Goal: Task Accomplishment & Management: Use online tool/utility

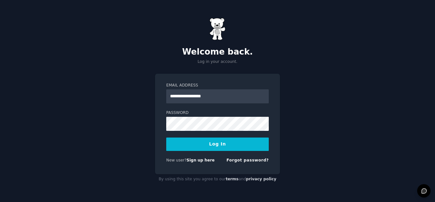
click at [224, 148] on button "Log In" at bounding box center [217, 143] width 103 height 13
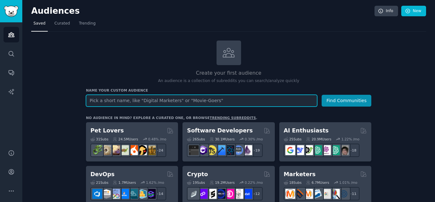
click at [195, 102] on input "text" at bounding box center [201, 101] width 231 height 12
click at [140, 104] on input "text" at bounding box center [201, 101] width 231 height 12
paste input "DecidingToBeBetter"
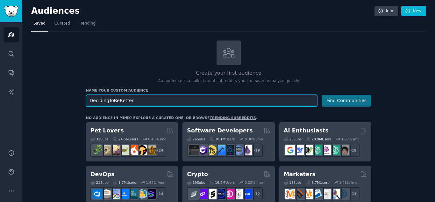
type input "DecidingToBeBetter"
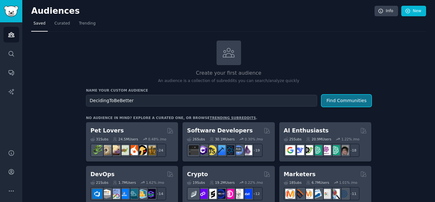
click at [367, 100] on button "Find Communities" at bounding box center [347, 101] width 50 height 12
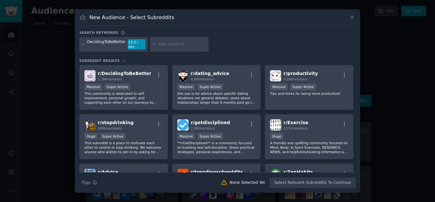
click at [255, 45] on div "DecidingToBeBetter 23.0 / day" at bounding box center [217, 45] width 276 height 17
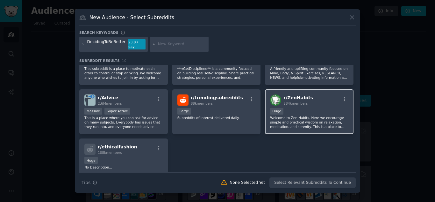
scroll to position [64, 0]
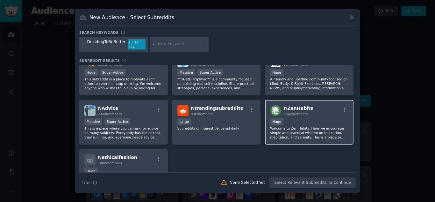
click at [301, 135] on p "Welcome to Zen Habits. Here we encourage simple and practical wisdom on relaxat…" at bounding box center [309, 132] width 78 height 13
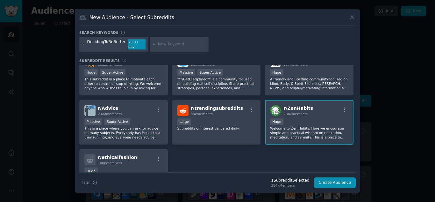
scroll to position [32, 0]
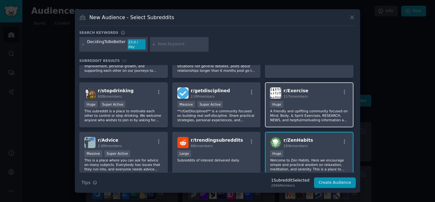
click at [311, 115] on p "A friendly and uplifting community focused on Mind, Body, & Spirit Exercises, R…" at bounding box center [309, 115] width 78 height 13
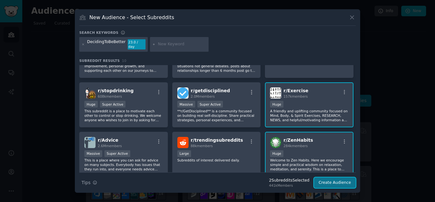
click at [341, 179] on button "Create Audience" at bounding box center [335, 182] width 42 height 11
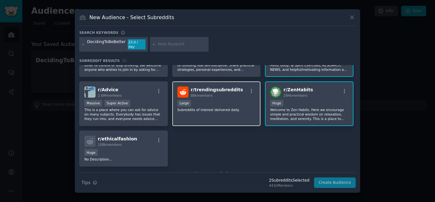
scroll to position [99, 0]
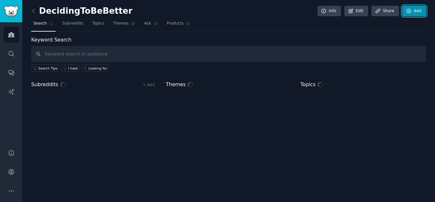
click at [411, 14] on link "Add" at bounding box center [414, 11] width 24 height 11
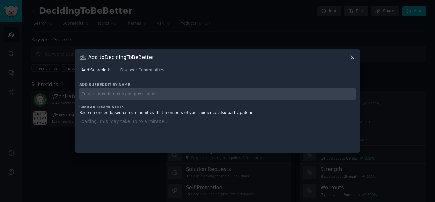
click at [186, 92] on input "text" at bounding box center [217, 94] width 276 height 12
paste input "selfimprovement"
type input "selfimprovement"
click at [146, 73] on link "Discover Communities" at bounding box center [142, 71] width 48 height 13
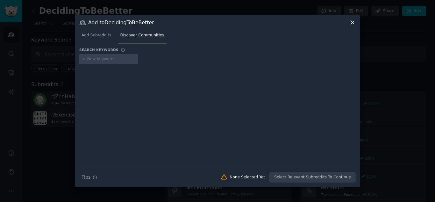
click at [118, 61] on input "text" at bounding box center [111, 59] width 48 height 6
type input "selfimprovement"
click at [133, 64] on div "selfimprovement" at bounding box center [217, 60] width 276 height 12
click at [107, 96] on div at bounding box center [217, 110] width 276 height 89
click at [99, 62] on div "selfimprovement" at bounding box center [108, 59] width 59 height 10
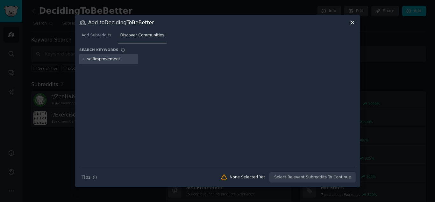
click at [82, 59] on icon at bounding box center [84, 59] width 4 height 4
click at [113, 91] on div at bounding box center [217, 110] width 276 height 89
click at [290, 177] on div "Search Tips Tips None Selected Yet Select Relevant Subreddits To Continue" at bounding box center [217, 175] width 276 height 16
drag, startPoint x: 87, startPoint y: 34, endPoint x: 302, endPoint y: 200, distance: 271.5
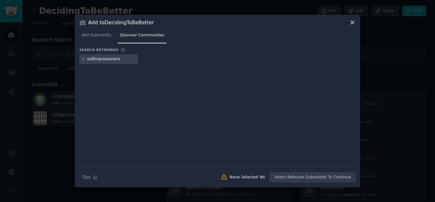
click at [88, 34] on span "Add Subreddits" at bounding box center [97, 35] width 30 height 6
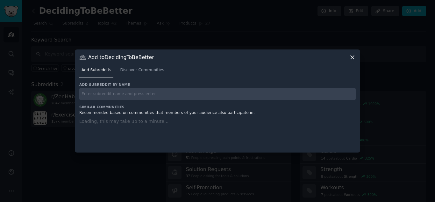
click at [119, 99] on input "text" at bounding box center [217, 94] width 276 height 12
click at [122, 95] on input "selfimprovement" at bounding box center [217, 94] width 276 height 12
type input "selfimprovement"
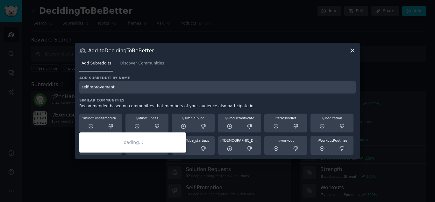
click at [102, 119] on div "r/ mindfulnessmeditation" at bounding box center [101, 118] width 39 height 4
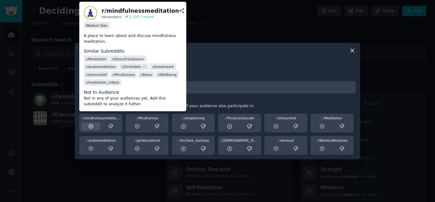
click at [89, 127] on icon at bounding box center [91, 126] width 4 height 4
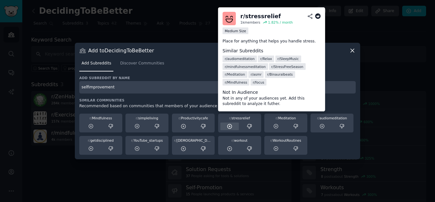
click at [229, 127] on icon at bounding box center [230, 126] width 6 height 6
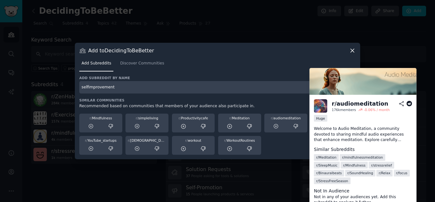
click at [301, 113] on div "r/ audiomeditation" at bounding box center [285, 122] width 43 height 19
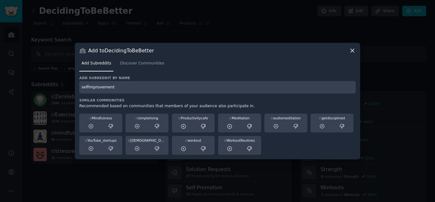
drag, startPoint x: 113, startPoint y: 88, endPoint x: 68, endPoint y: 90, distance: 45.3
click at [68, 90] on div "​ Add to DecidingToBeBetter Add Subreddits Discover Communities Add subreddit b…" at bounding box center [217, 101] width 431 height 202
click at [163, 80] on div "Add subreddit by name" at bounding box center [217, 84] width 276 height 18
click at [162, 84] on input "text" at bounding box center [217, 87] width 276 height 12
paste input "r/getdisciplined"
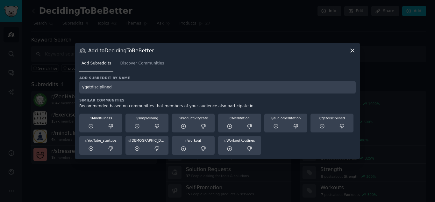
click at [85, 89] on input "r/getdisciplined" at bounding box center [217, 87] width 276 height 12
click at [123, 93] on input "getdisciplined" at bounding box center [217, 87] width 276 height 12
click at [129, 88] on input "getdisciplined" at bounding box center [217, 87] width 276 height 12
type input "getdisciplined"
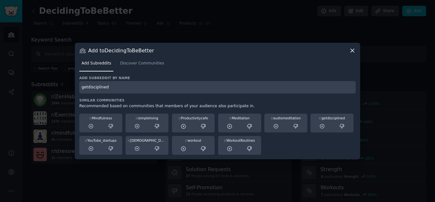
click at [353, 53] on icon at bounding box center [352, 50] width 7 height 7
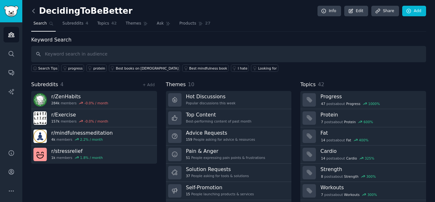
click at [33, 12] on icon at bounding box center [33, 11] width 2 height 4
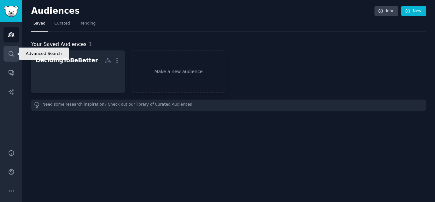
click at [10, 57] on icon "Sidebar" at bounding box center [11, 53] width 7 height 7
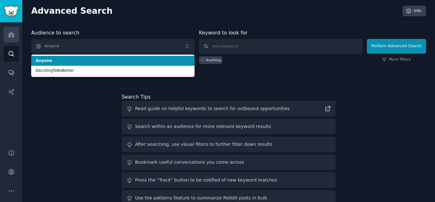
click at [12, 29] on link "Audiences" at bounding box center [12, 35] width 16 height 16
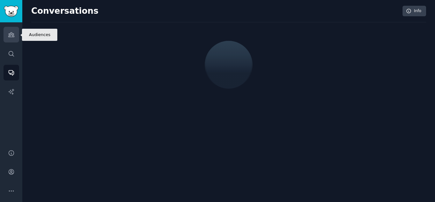
click at [12, 40] on link "Audiences" at bounding box center [12, 35] width 16 height 16
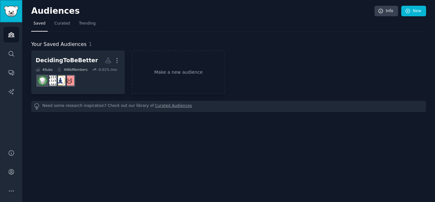
click at [8, 17] on img "Sidebar" at bounding box center [11, 11] width 15 height 11
click at [118, 61] on icon "button" at bounding box center [117, 60] width 7 height 7
click at [21, 10] on link "Sidebar" at bounding box center [11, 11] width 22 height 22
click at [19, 10] on link "Sidebar" at bounding box center [11, 11] width 22 height 22
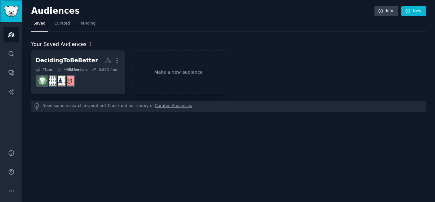
click at [10, 6] on img "Sidebar" at bounding box center [11, 11] width 15 height 11
click at [11, 40] on link "Audiences" at bounding box center [12, 35] width 16 height 16
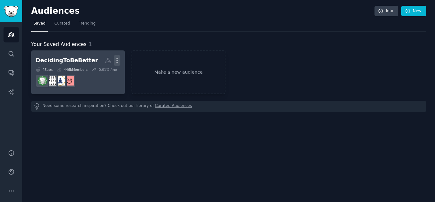
click at [118, 60] on icon "button" at bounding box center [117, 60] width 7 height 7
click at [117, 73] on dd at bounding box center [78, 81] width 85 height 18
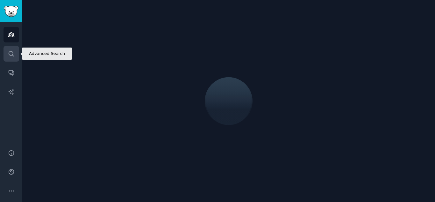
click at [9, 53] on icon "Sidebar" at bounding box center [11, 53] width 5 height 5
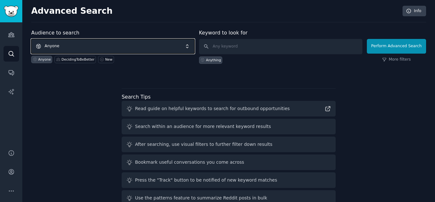
click at [153, 40] on span "Anyone" at bounding box center [112, 46] width 163 height 15
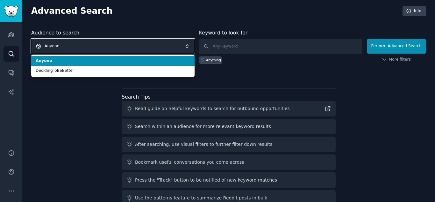
click at [142, 42] on span "Anyone" at bounding box center [112, 46] width 163 height 15
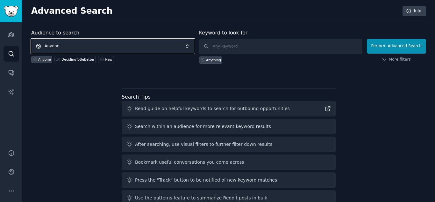
click at [138, 43] on span "Anyone" at bounding box center [112, 46] width 163 height 15
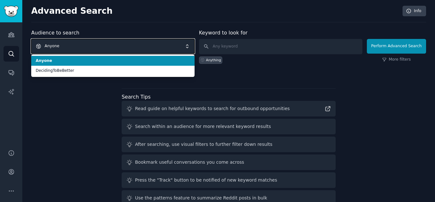
click at [138, 43] on span "Anyone" at bounding box center [112, 46] width 163 height 15
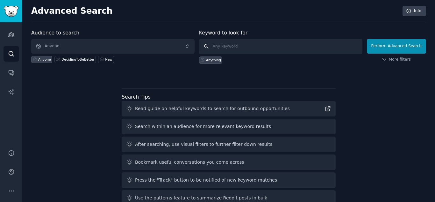
click at [230, 49] on input "text" at bounding box center [280, 46] width 163 height 15
paste input "r/getdisciplined"
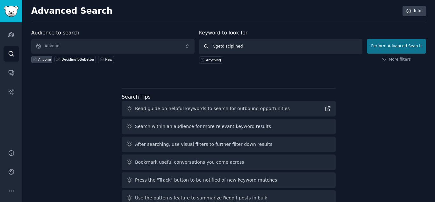
type input "r/getdisciplined"
click at [398, 46] on button "Perform Advanced Search" at bounding box center [396, 46] width 59 height 15
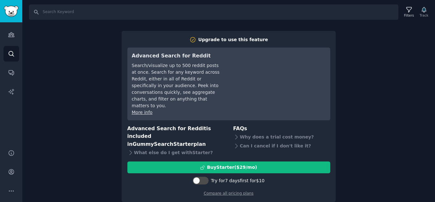
click at [432, 136] on div "Search Filters Track Upgrade to use this feature Advanced Search for Reddit Sea…" at bounding box center [228, 101] width 413 height 202
click at [406, 147] on div "Search Filters Track Upgrade to use this feature Advanced Search for Reddit Sea…" at bounding box center [228, 101] width 413 height 202
click at [431, 148] on div "Search Filters Track Upgrade to use this feature Advanced Search for Reddit Sea…" at bounding box center [228, 101] width 413 height 202
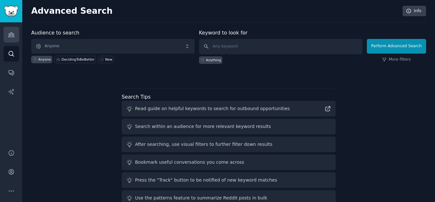
click at [15, 37] on link "Audiences" at bounding box center [12, 35] width 16 height 16
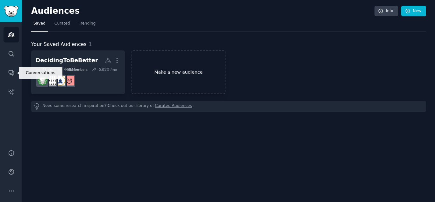
click at [116, 62] on icon "button" at bounding box center [117, 60] width 7 height 7
click at [192, 73] on link "Make a new audience" at bounding box center [179, 72] width 94 height 44
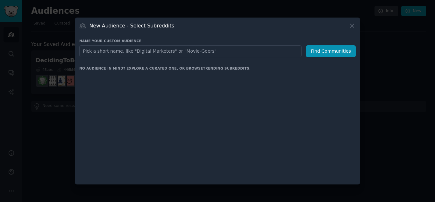
click at [164, 47] on input "text" at bounding box center [190, 51] width 222 height 12
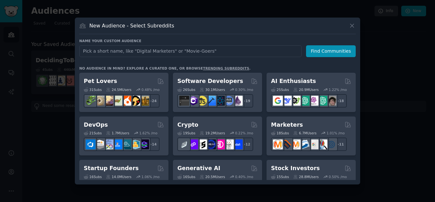
click at [202, 51] on input "text" at bounding box center [190, 51] width 222 height 12
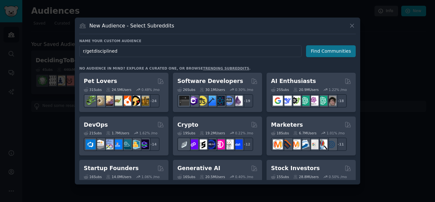
type input "r/getdisciplined"
click at [326, 54] on button "Find Communities" at bounding box center [331, 51] width 50 height 12
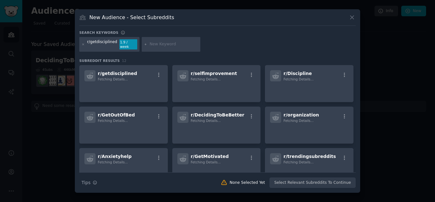
click at [248, 37] on div "Search keywords" at bounding box center [217, 33] width 276 height 7
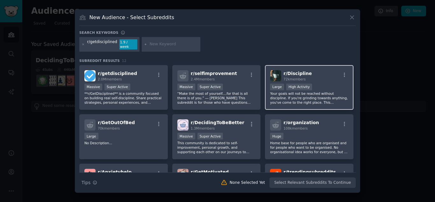
click at [314, 91] on p "Your goals will not be reached without discipline. If you're grinding towards a…" at bounding box center [309, 97] width 78 height 13
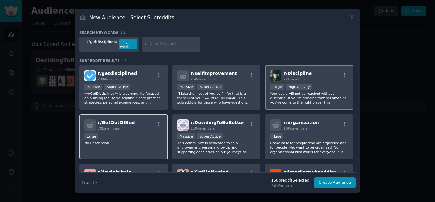
click at [148, 123] on div "r/ GetOutOfBed 70k members" at bounding box center [123, 124] width 78 height 11
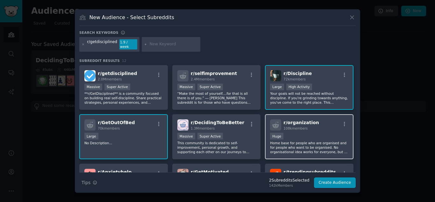
click at [296, 133] on div "Huge" at bounding box center [309, 137] width 78 height 8
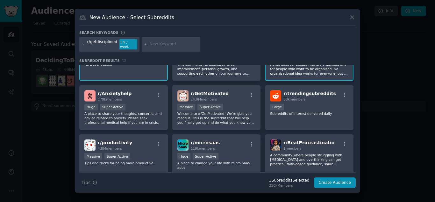
scroll to position [96, 0]
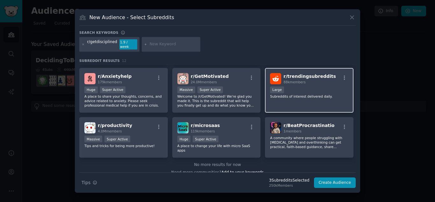
click at [302, 102] on div "r/ trendingsubreddits 88k members Large Subreddits of interest delivered daily." at bounding box center [309, 90] width 89 height 45
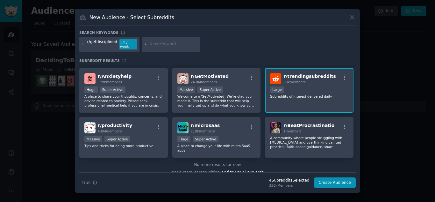
click at [304, 104] on div "r/ trendingsubreddits 88k members Large Subreddits of interest delivered daily." at bounding box center [309, 90] width 89 height 45
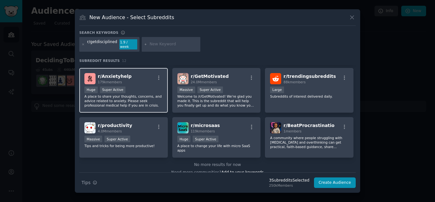
click at [150, 97] on p "A place to share your thoughts, concerns, and advice related to anxiety. Please…" at bounding box center [123, 100] width 78 height 13
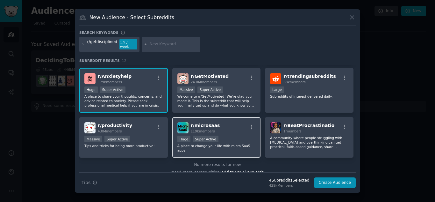
click at [246, 143] on p "A place to change your life with micro SaaS apps" at bounding box center [216, 147] width 78 height 9
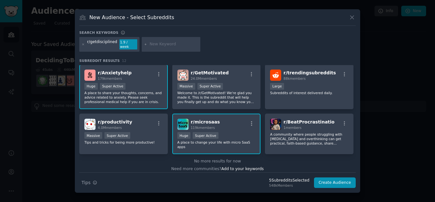
scroll to position [100, 0]
click at [144, 46] on div at bounding box center [171, 44] width 59 height 15
click at [81, 45] on div "r/getdisciplined 1.9 / week" at bounding box center [109, 44] width 60 height 15
click at [83, 45] on icon at bounding box center [84, 45] width 4 height 4
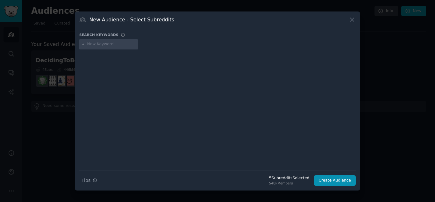
click at [108, 47] on input "text" at bounding box center [111, 44] width 48 height 6
click at [119, 44] on input "text" at bounding box center [111, 44] width 48 height 6
paste input "ZenHabits"
click at [148, 58] on div at bounding box center [217, 105] width 276 height 107
click at [113, 48] on div "ZenHabits" at bounding box center [108, 44] width 59 height 10
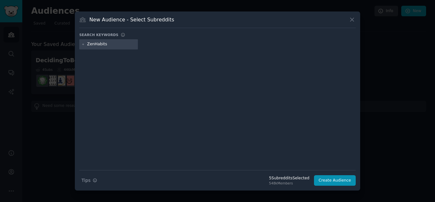
click at [115, 46] on input "ZenHabits" at bounding box center [111, 44] width 48 height 6
click at [82, 44] on icon at bounding box center [84, 45] width 4 height 4
click at [83, 45] on icon at bounding box center [83, 44] width 2 height 2
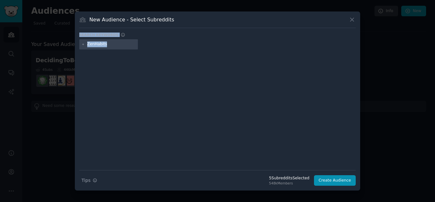
click at [83, 45] on icon at bounding box center [83, 44] width 2 height 2
click at [86, 57] on div at bounding box center [217, 105] width 276 height 107
click at [83, 45] on icon at bounding box center [84, 45] width 4 height 4
click at [80, 45] on div "ZenHabits" at bounding box center [108, 44] width 59 height 10
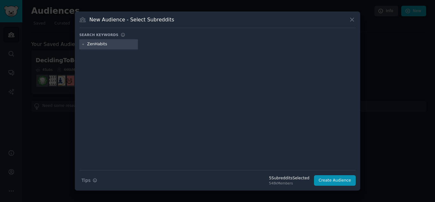
click at [82, 45] on icon at bounding box center [84, 45] width 4 height 4
click at [121, 42] on input "ZenHabits" at bounding box center [111, 44] width 48 height 6
type input "ZenHabits"
drag, startPoint x: 121, startPoint y: 40, endPoint x: 308, endPoint y: 75, distance: 190.1
click at [308, 75] on div at bounding box center [217, 105] width 276 height 107
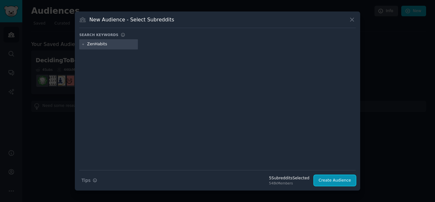
click at [352, 181] on button "Create Audience" at bounding box center [335, 180] width 42 height 11
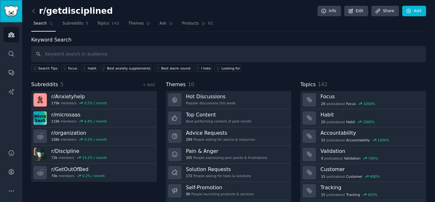
click at [2, 18] on link "Sidebar" at bounding box center [11, 11] width 22 height 22
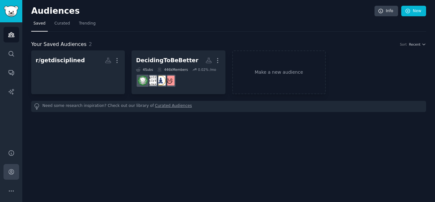
click at [11, 170] on icon "Sidebar" at bounding box center [11, 171] width 5 height 5
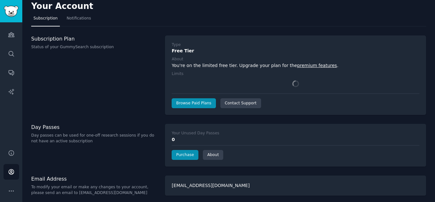
scroll to position [7, 0]
